Goal: Task Accomplishment & Management: Manage account settings

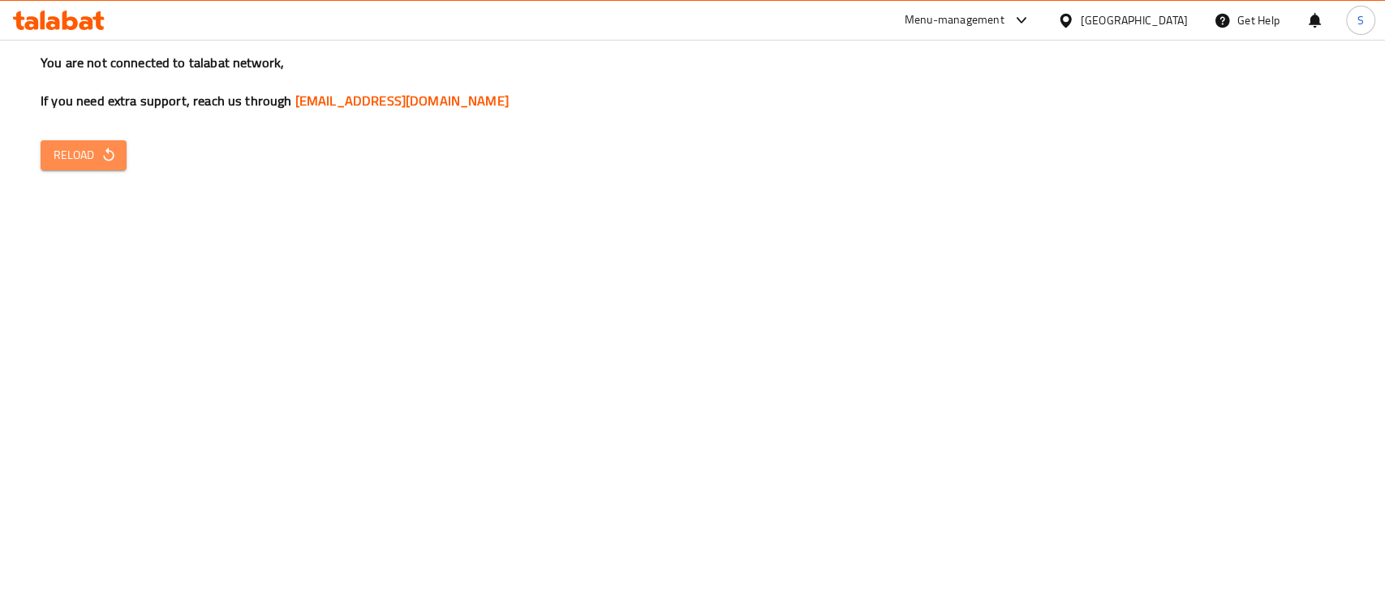
click at [123, 159] on button "Reload" at bounding box center [84, 155] width 86 height 30
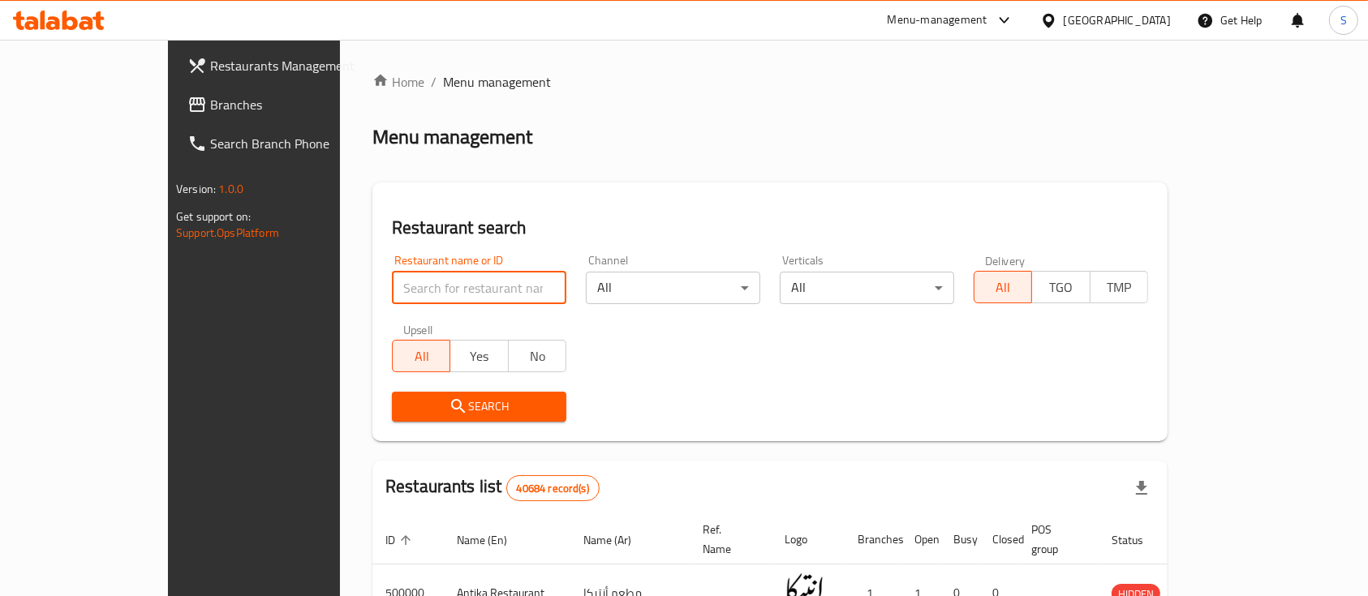
click at [447, 289] on input "search" at bounding box center [479, 288] width 174 height 32
type input "[PERSON_NAME]"
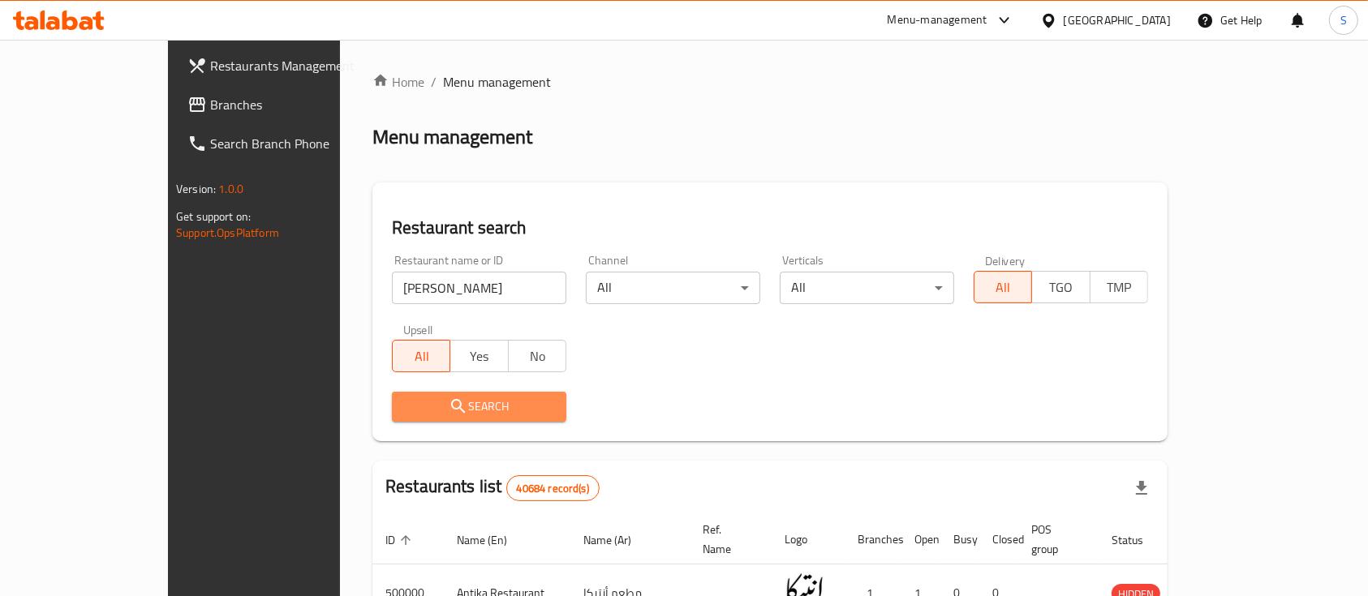
click at [428, 406] on span "Search" at bounding box center [479, 407] width 149 height 20
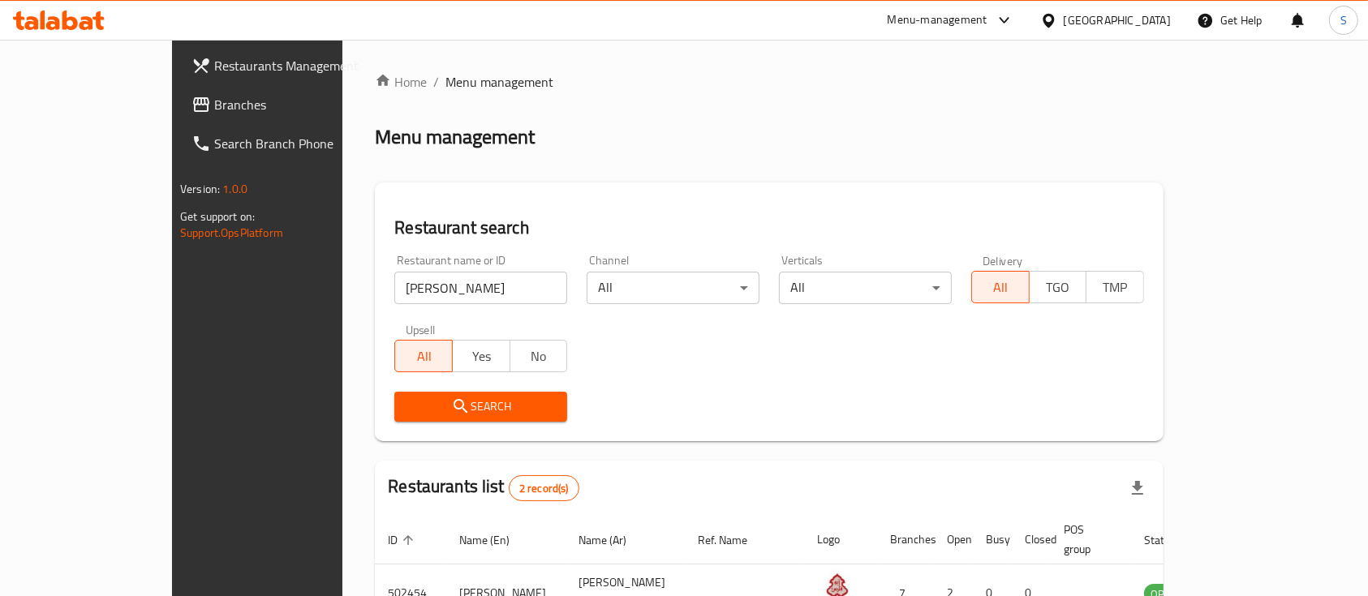
scroll to position [151, 0]
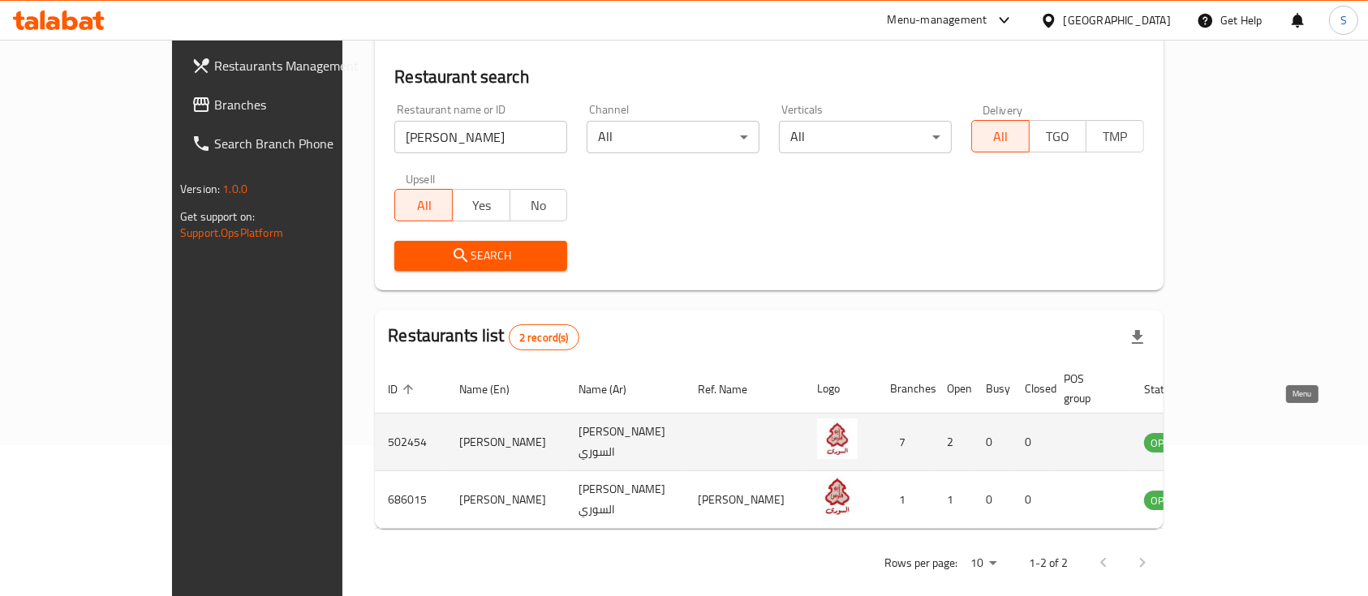
click at [1249, 433] on icon "enhanced table" at bounding box center [1238, 442] width 19 height 19
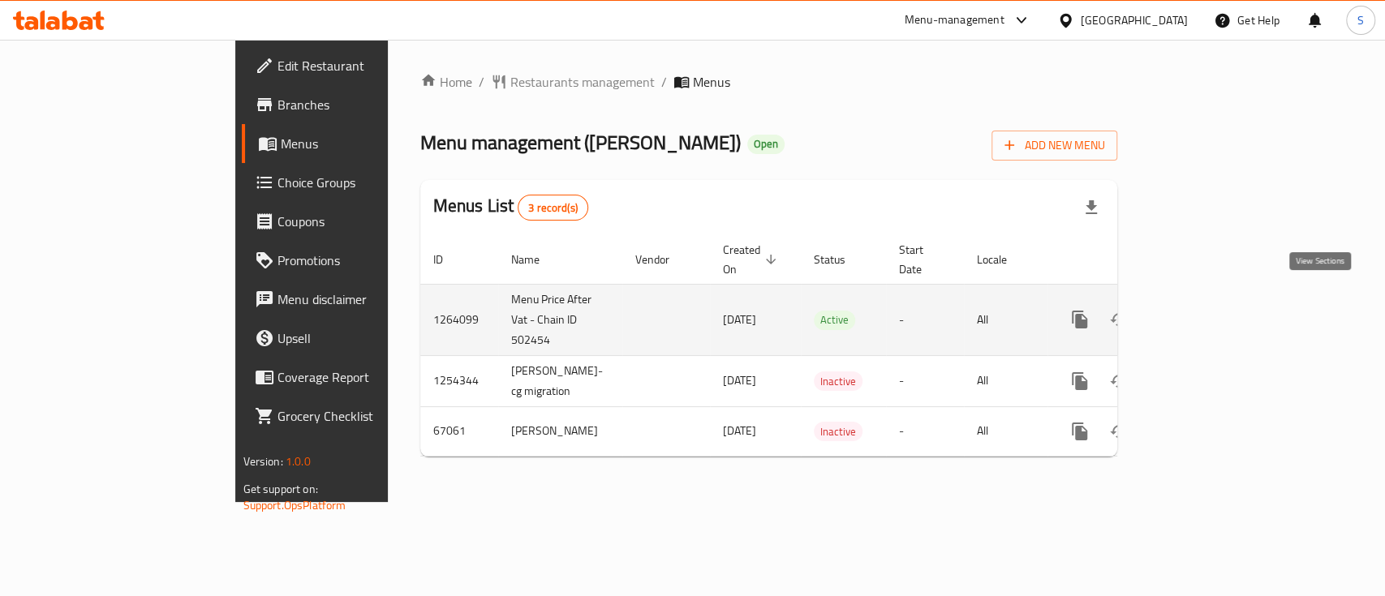
click at [1216, 300] on link "enhanced table" at bounding box center [1196, 319] width 39 height 39
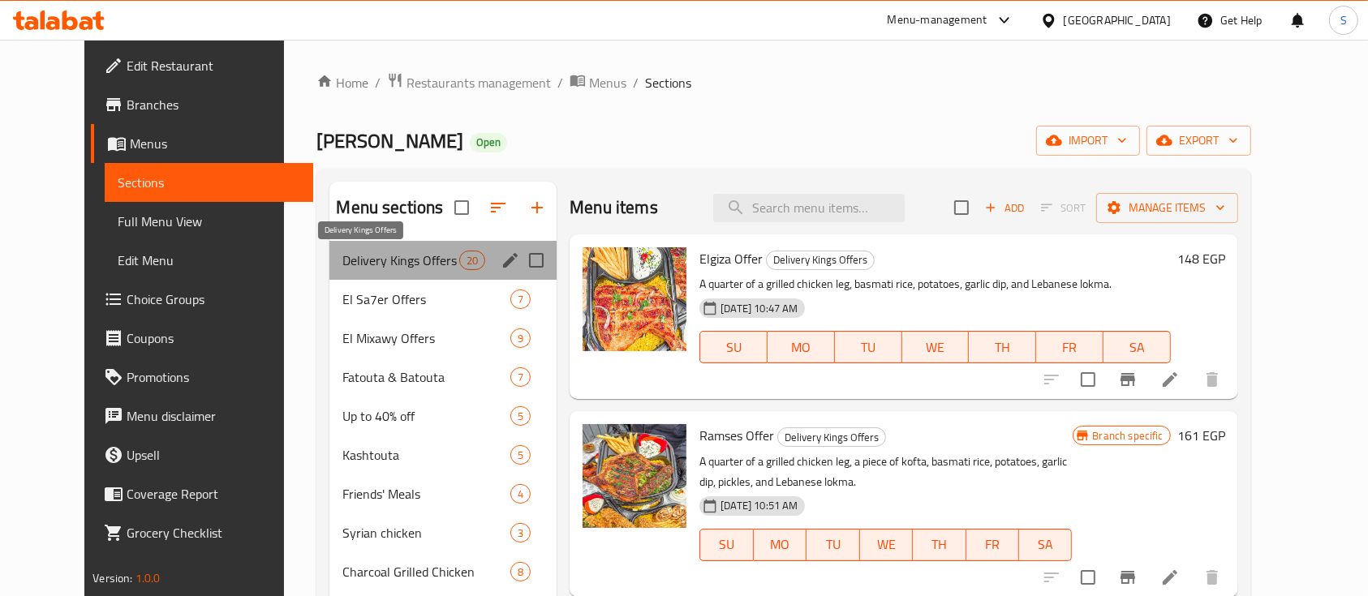
click at [410, 255] on span "Delivery Kings Offers" at bounding box center [400, 260] width 117 height 19
drag, startPoint x: 409, startPoint y: 255, endPoint x: 325, endPoint y: 250, distance: 84.5
click at [342, 251] on span "Delivery Kings Offers" at bounding box center [400, 260] width 117 height 19
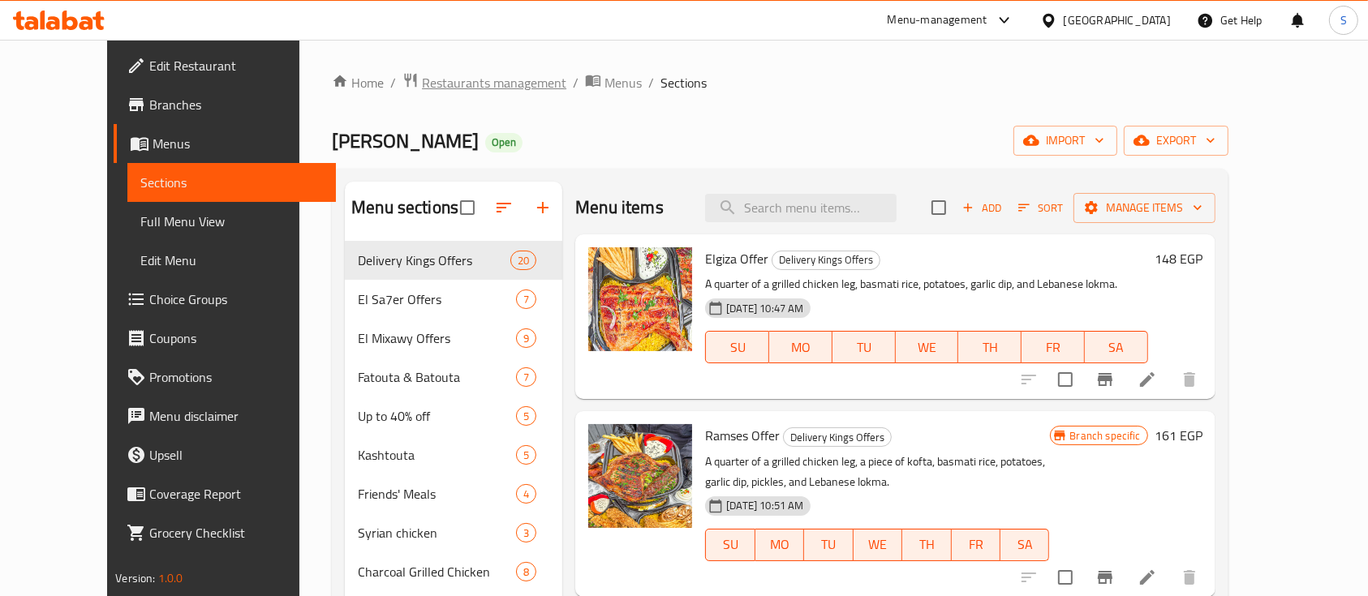
click at [466, 89] on span "Restaurants management" at bounding box center [494, 82] width 144 height 19
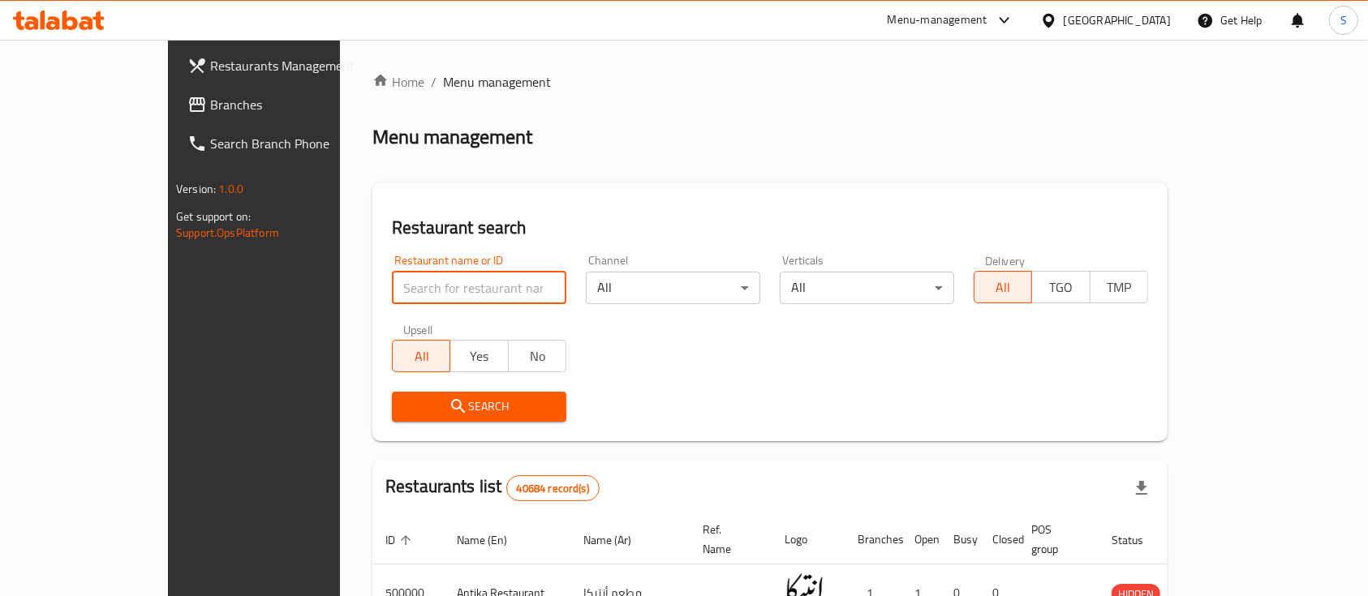
click at [392, 283] on input "search" at bounding box center [479, 288] width 174 height 32
type input "[PERSON_NAME]"
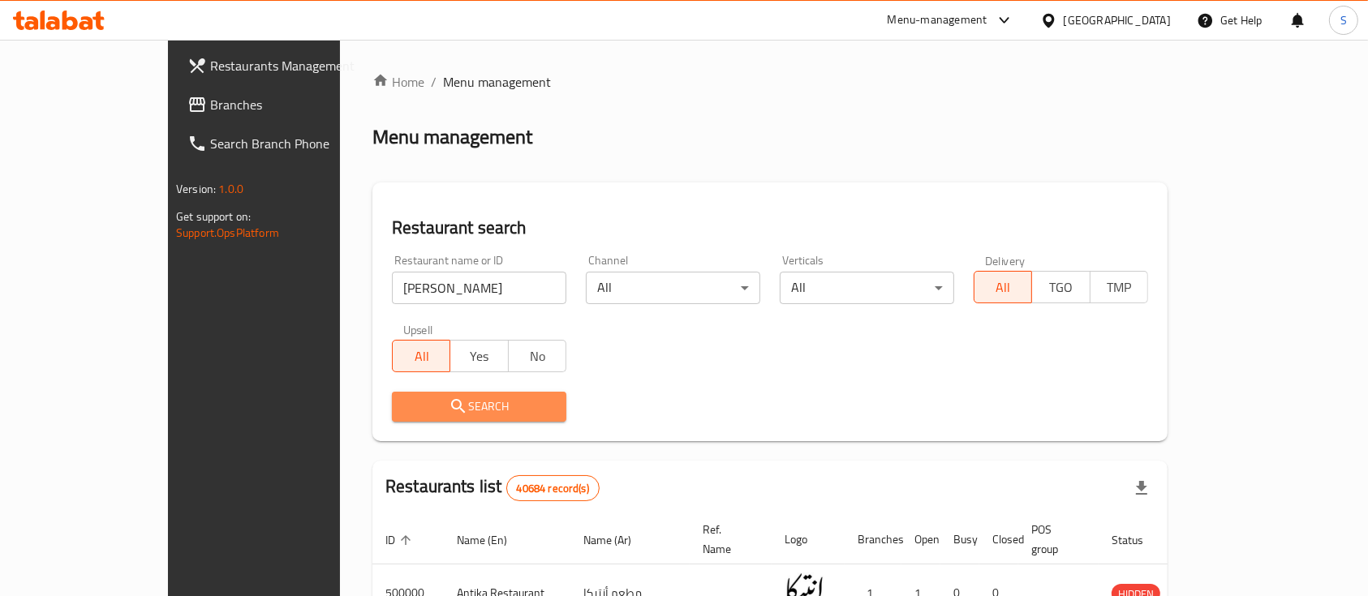
click at [405, 404] on span "Search" at bounding box center [479, 407] width 149 height 20
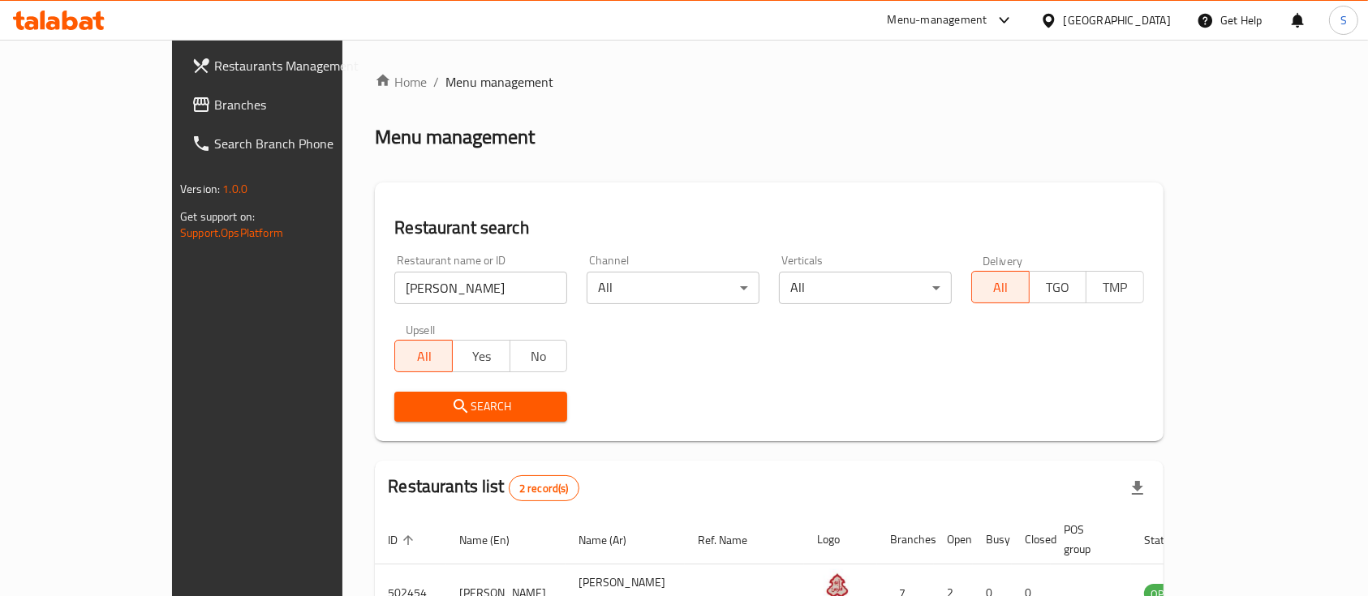
scroll to position [151, 0]
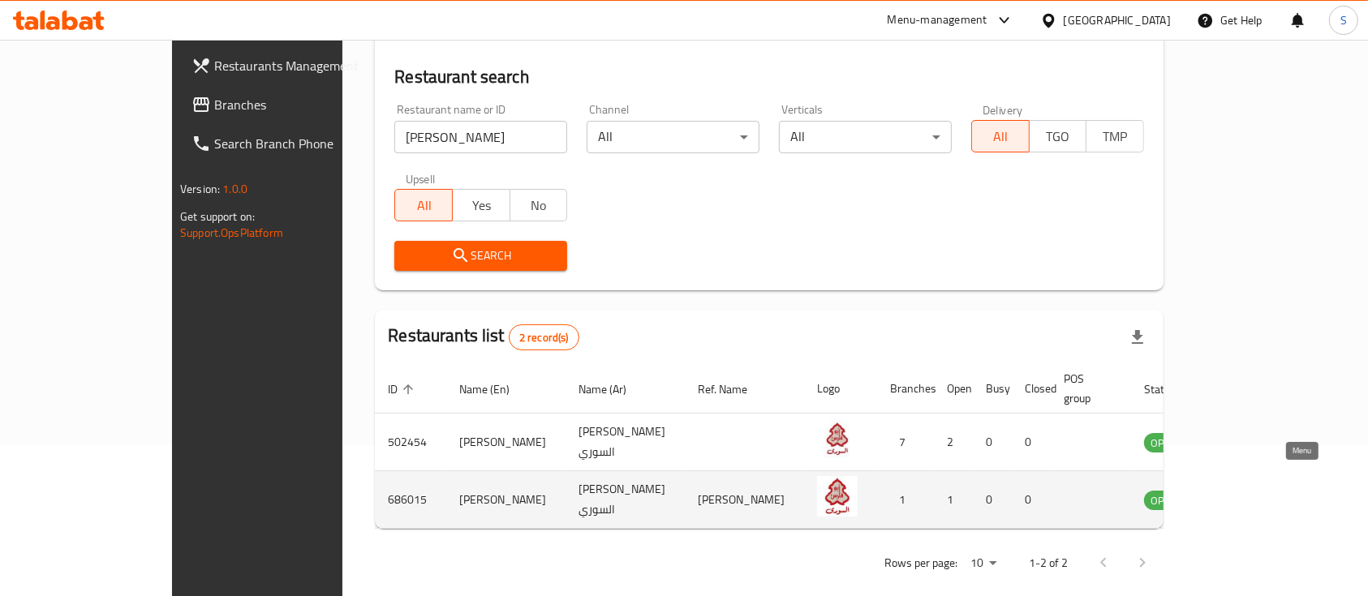
click at [1248, 494] on icon "enhanced table" at bounding box center [1239, 501] width 18 height 14
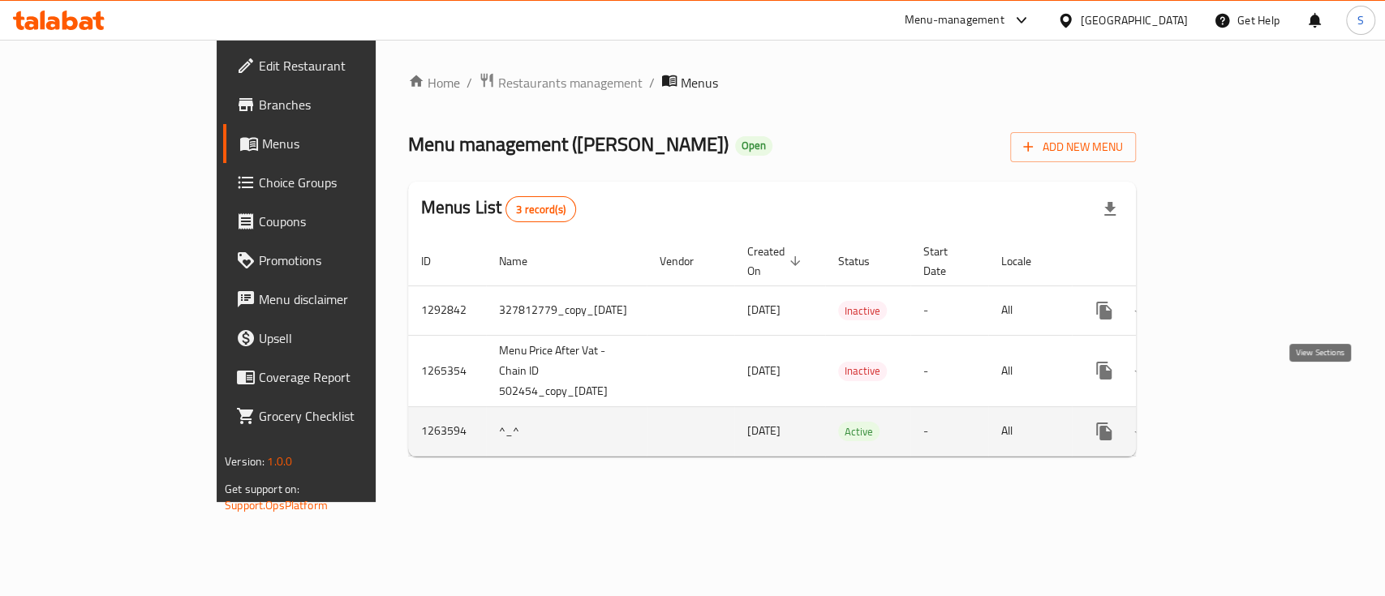
click at [1229, 424] on icon "enhanced table" at bounding box center [1221, 431] width 15 height 15
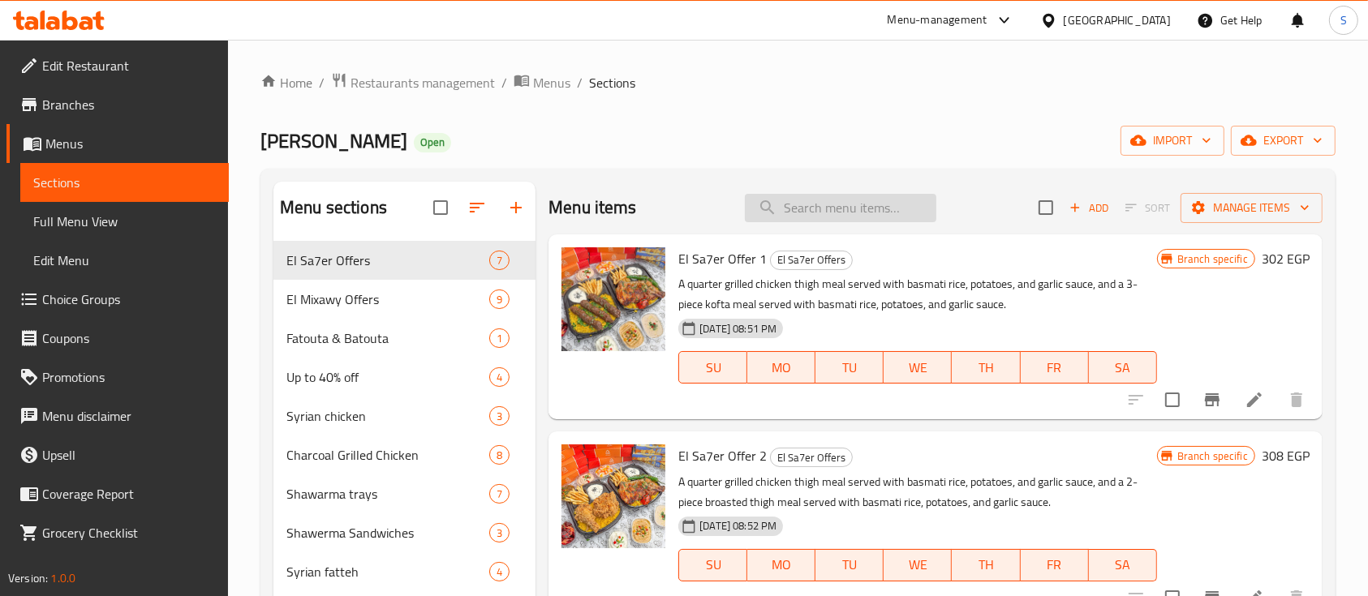
click at [829, 199] on input "search" at bounding box center [841, 208] width 192 height 28
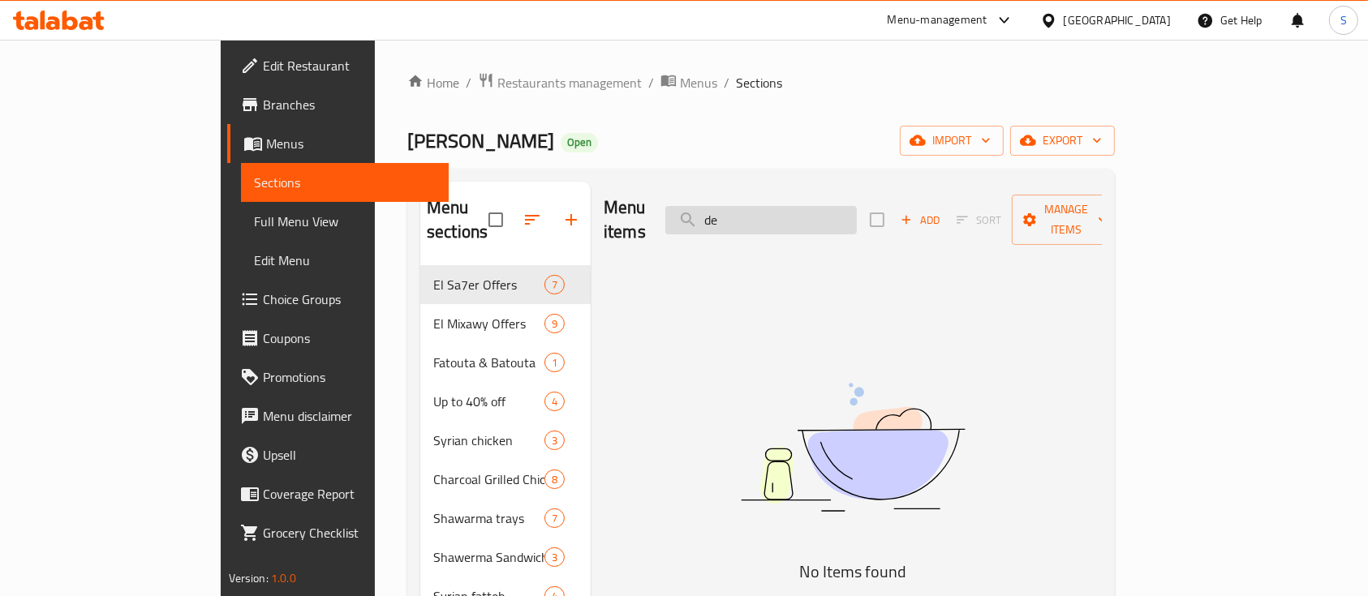
type input "d"
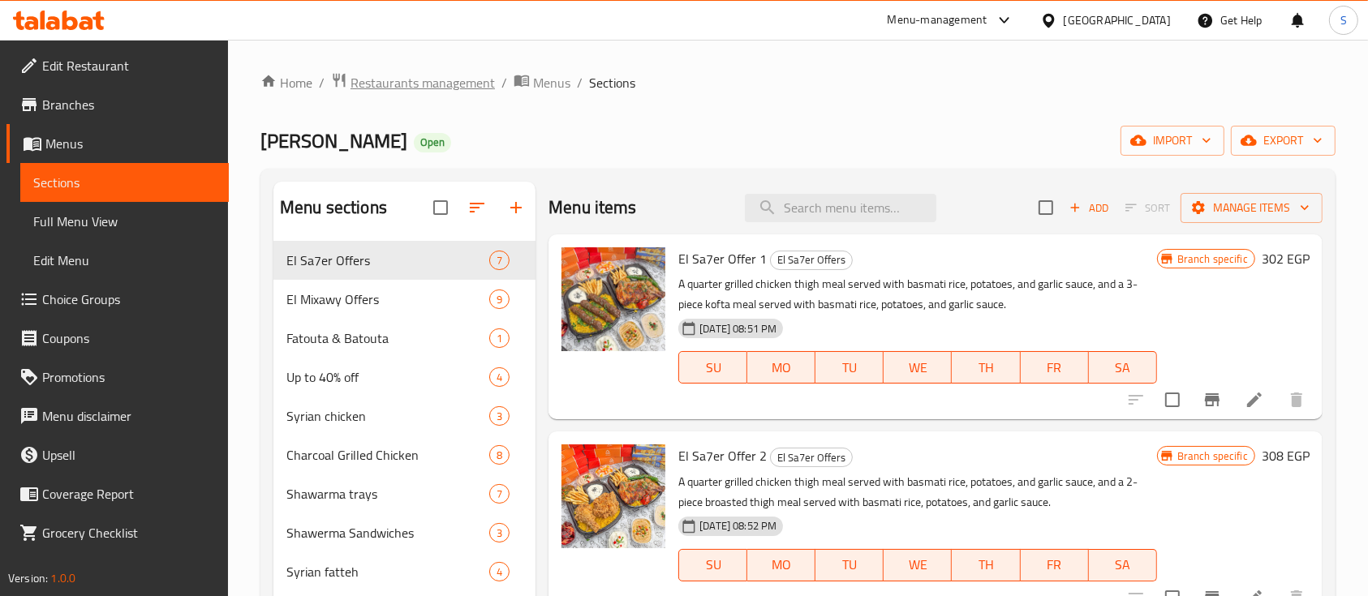
click at [433, 89] on span "Restaurants management" at bounding box center [423, 82] width 144 height 19
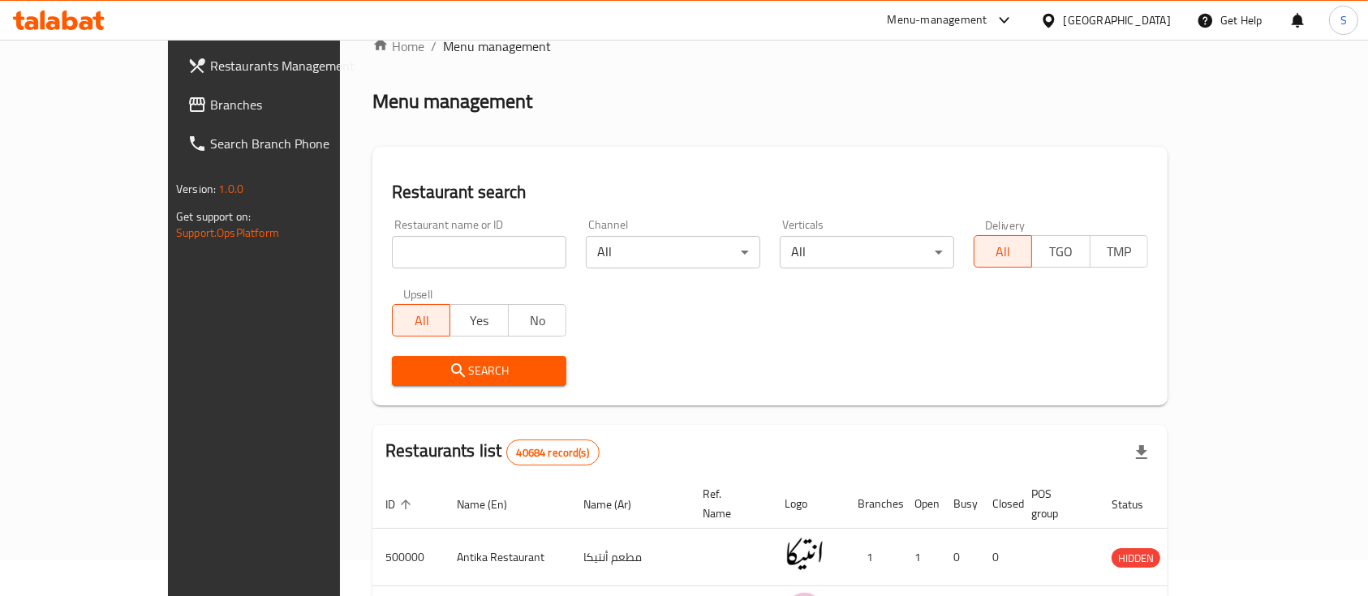
scroll to position [38, 0]
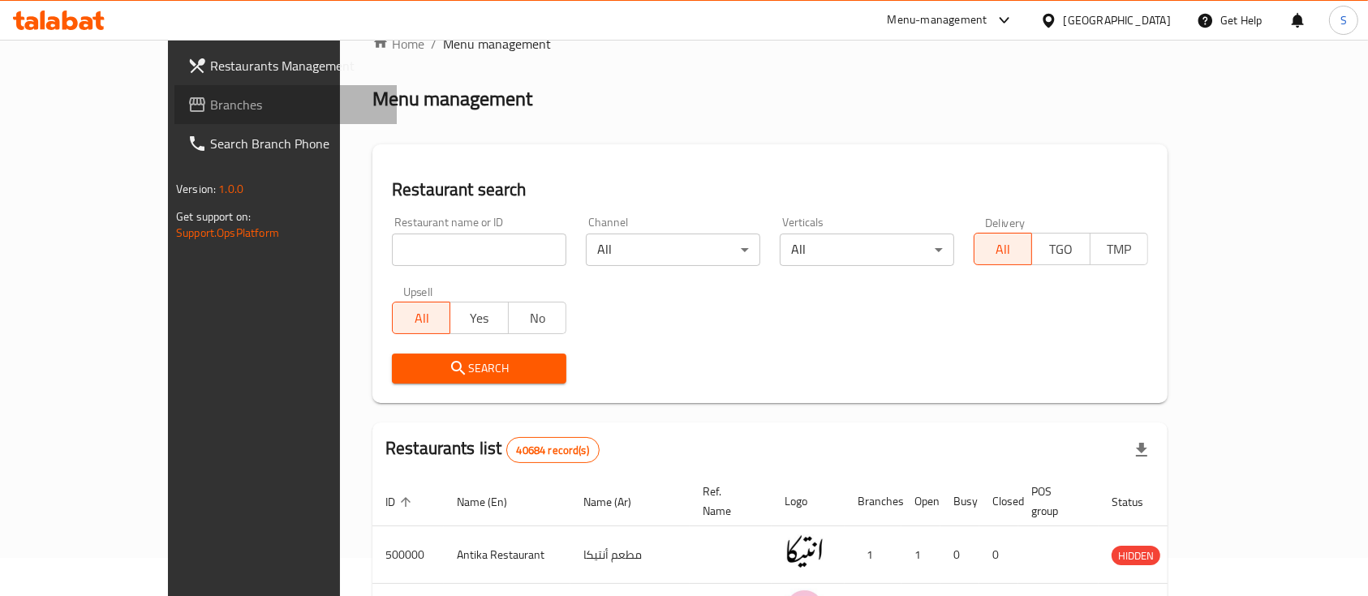
click at [210, 111] on span "Branches" at bounding box center [297, 104] width 174 height 19
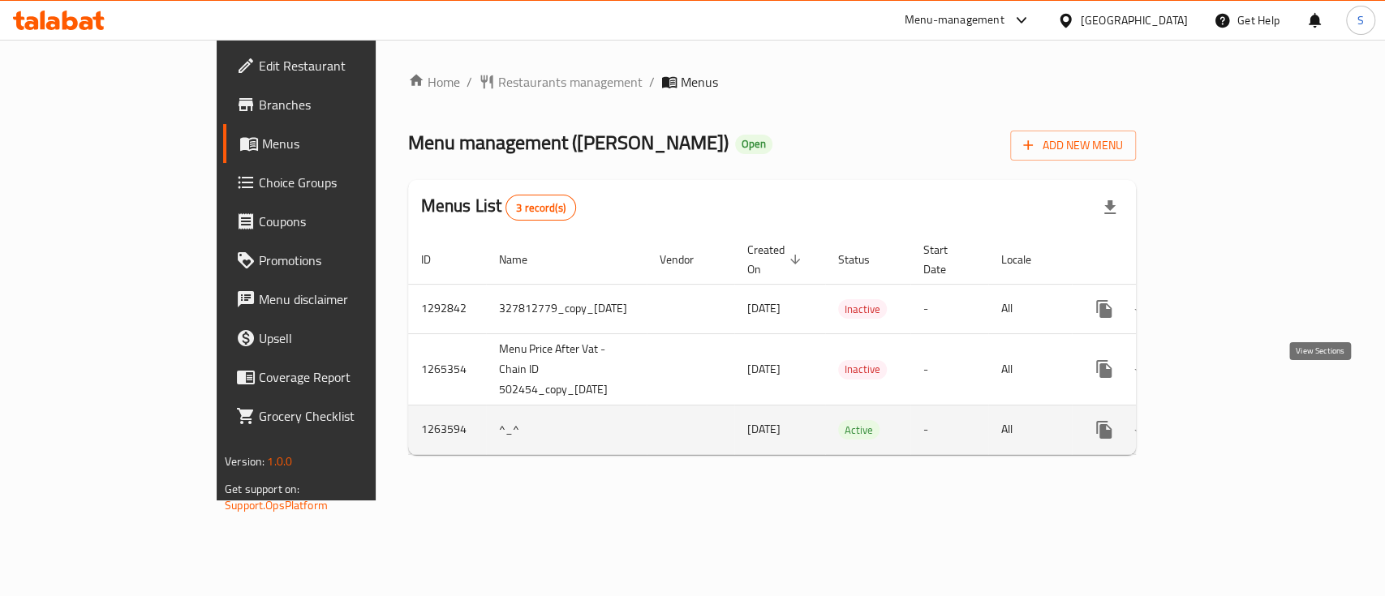
click at [1231, 420] on icon "enhanced table" at bounding box center [1221, 429] width 19 height 19
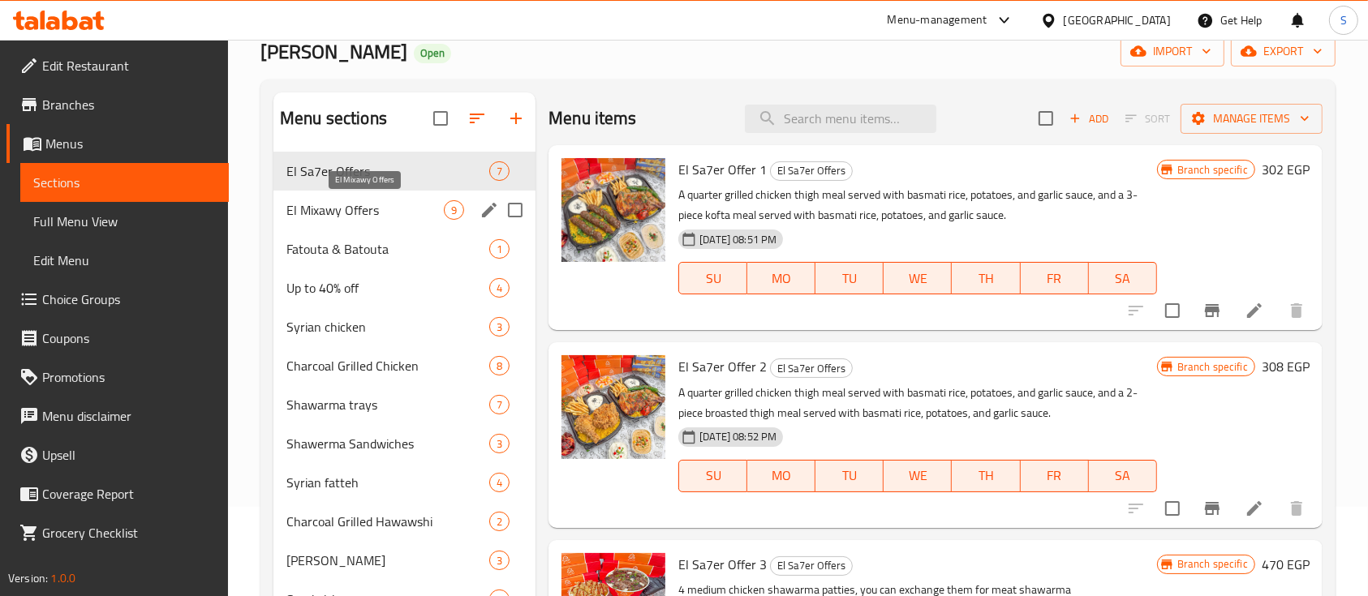
scroll to position [88, 0]
